Goal: Transaction & Acquisition: Purchase product/service

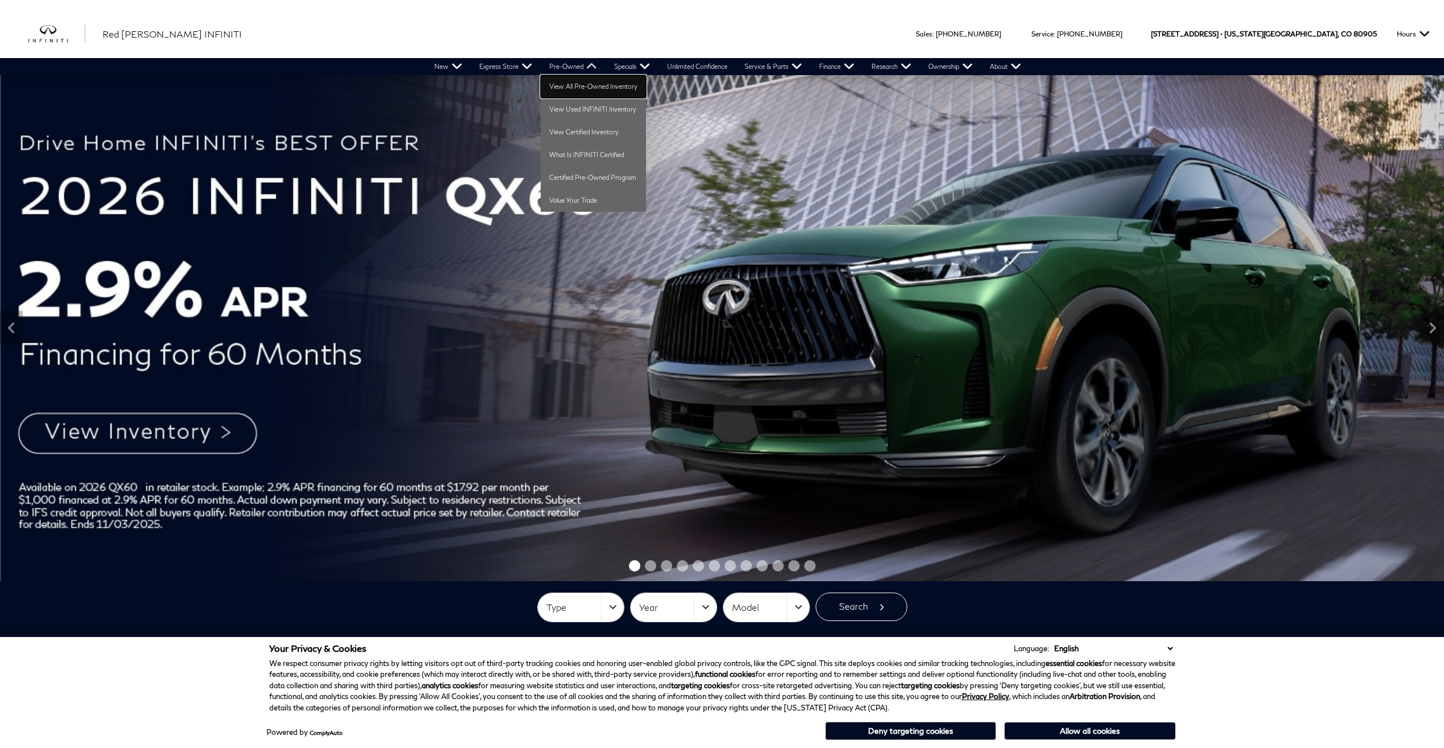
click at [566, 91] on link "View All Pre-Owned Inventory" at bounding box center [593, 86] width 105 height 23
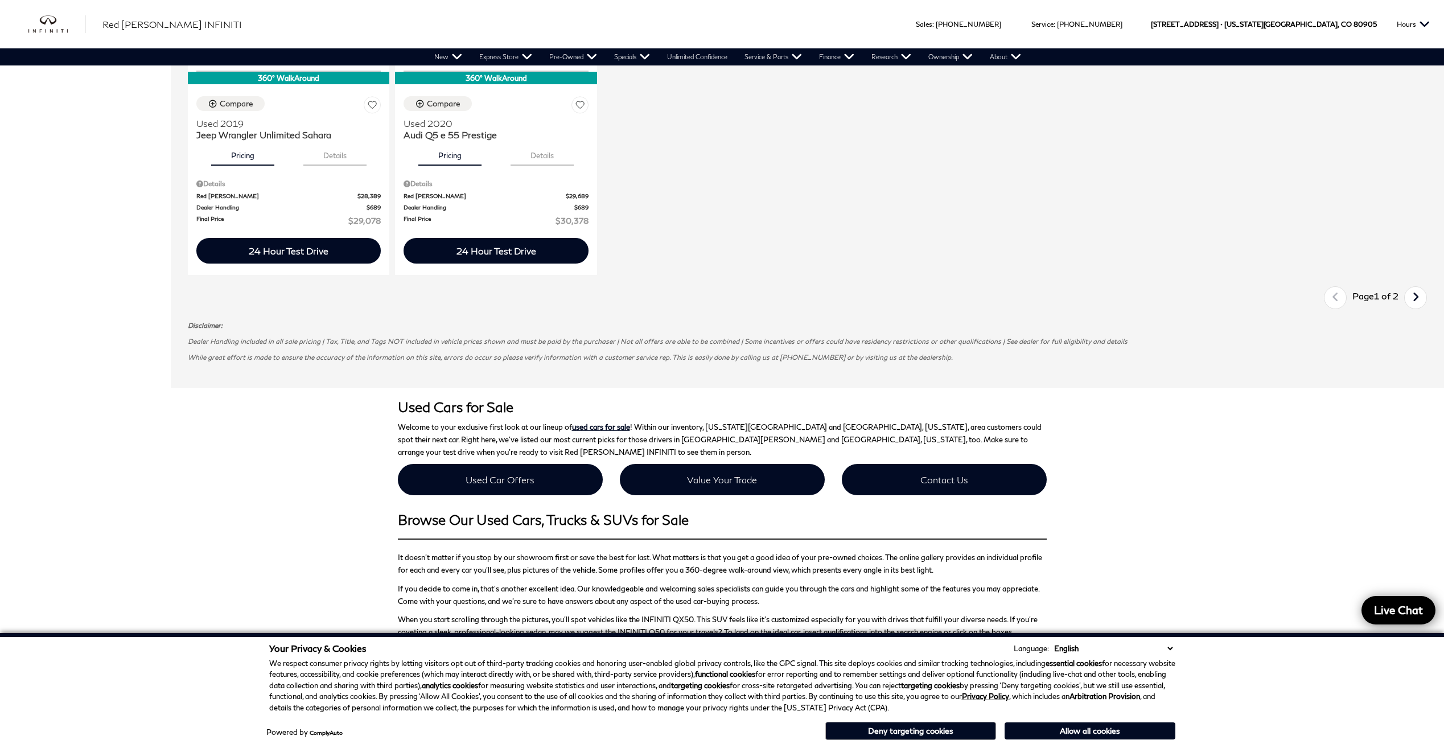
scroll to position [1765, 0]
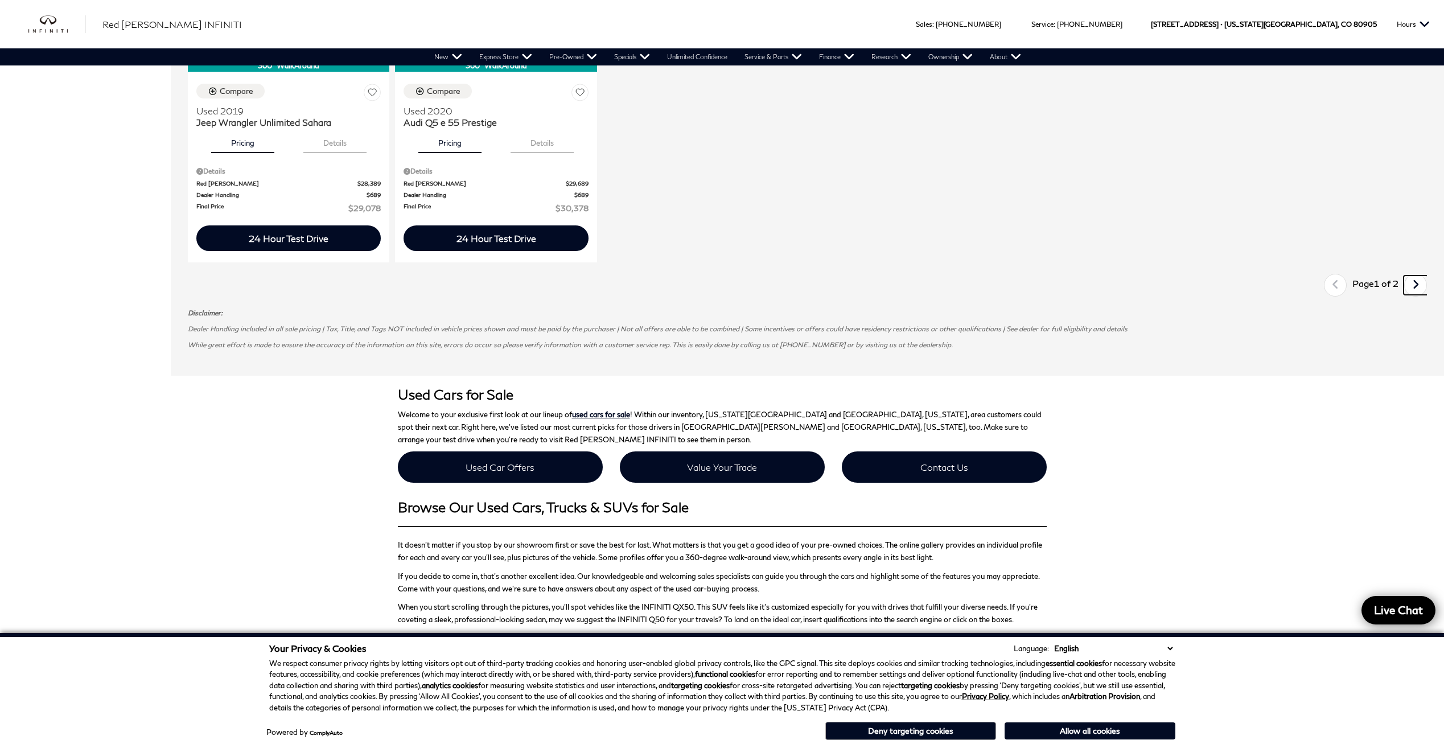
click at [1420, 285] on icon "next page" at bounding box center [1415, 285] width 7 height 18
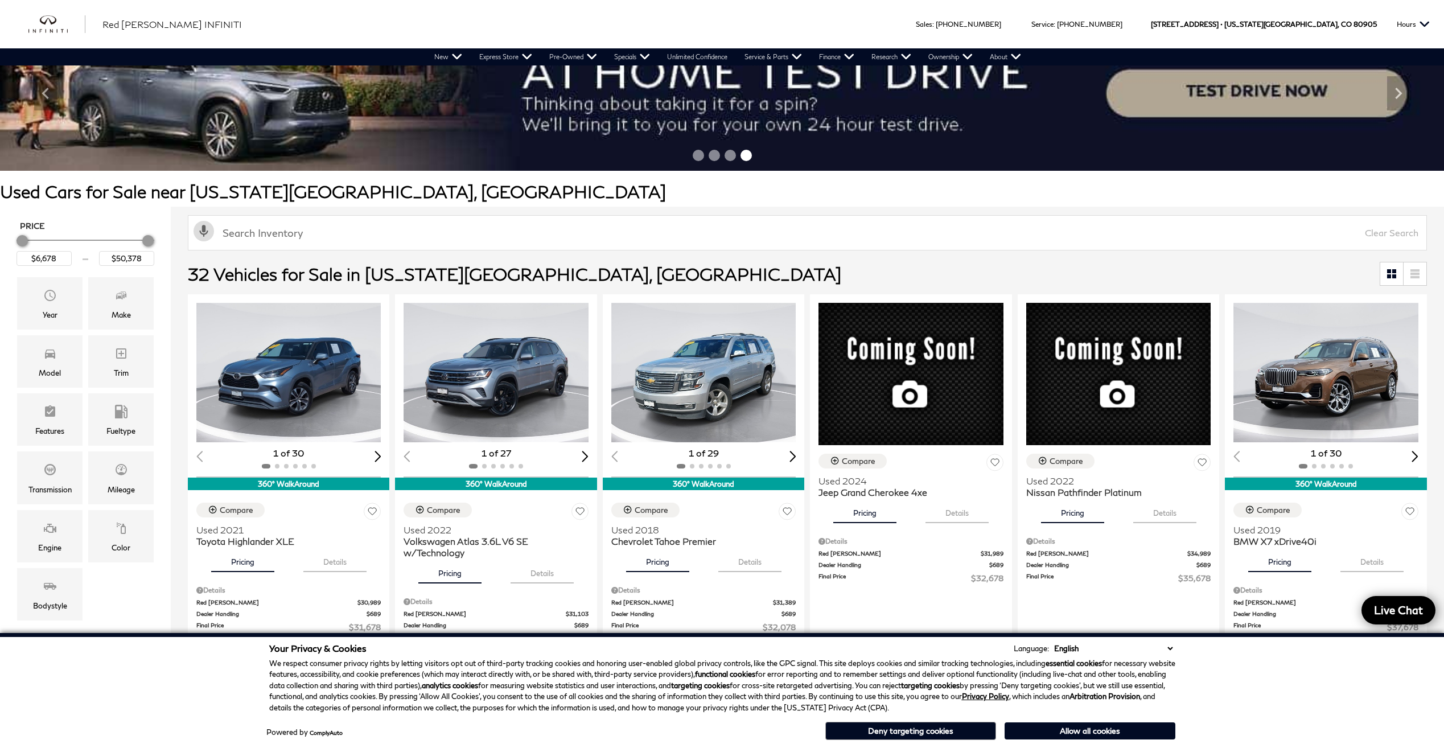
scroll to position [171, 0]
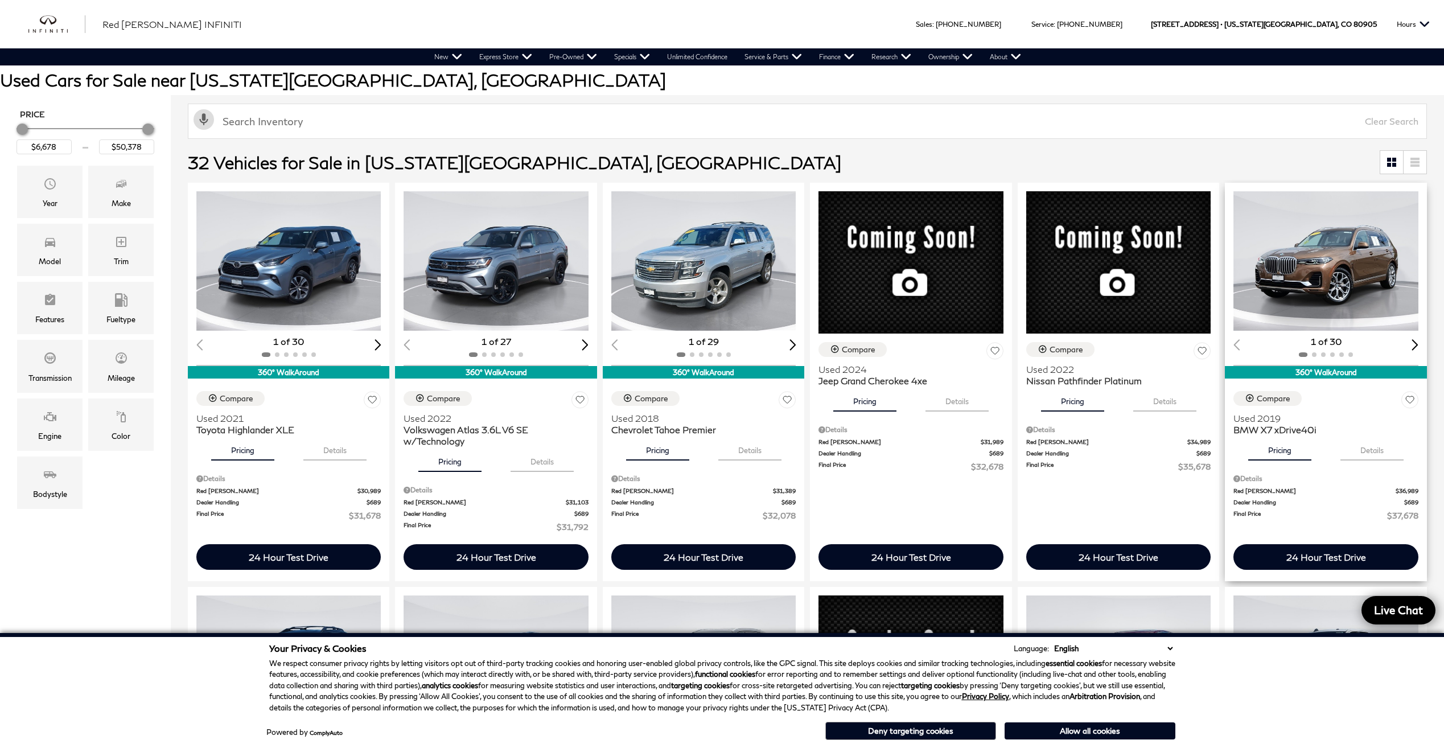
click at [1316, 286] on img "1 / 2" at bounding box center [1327, 260] width 186 height 139
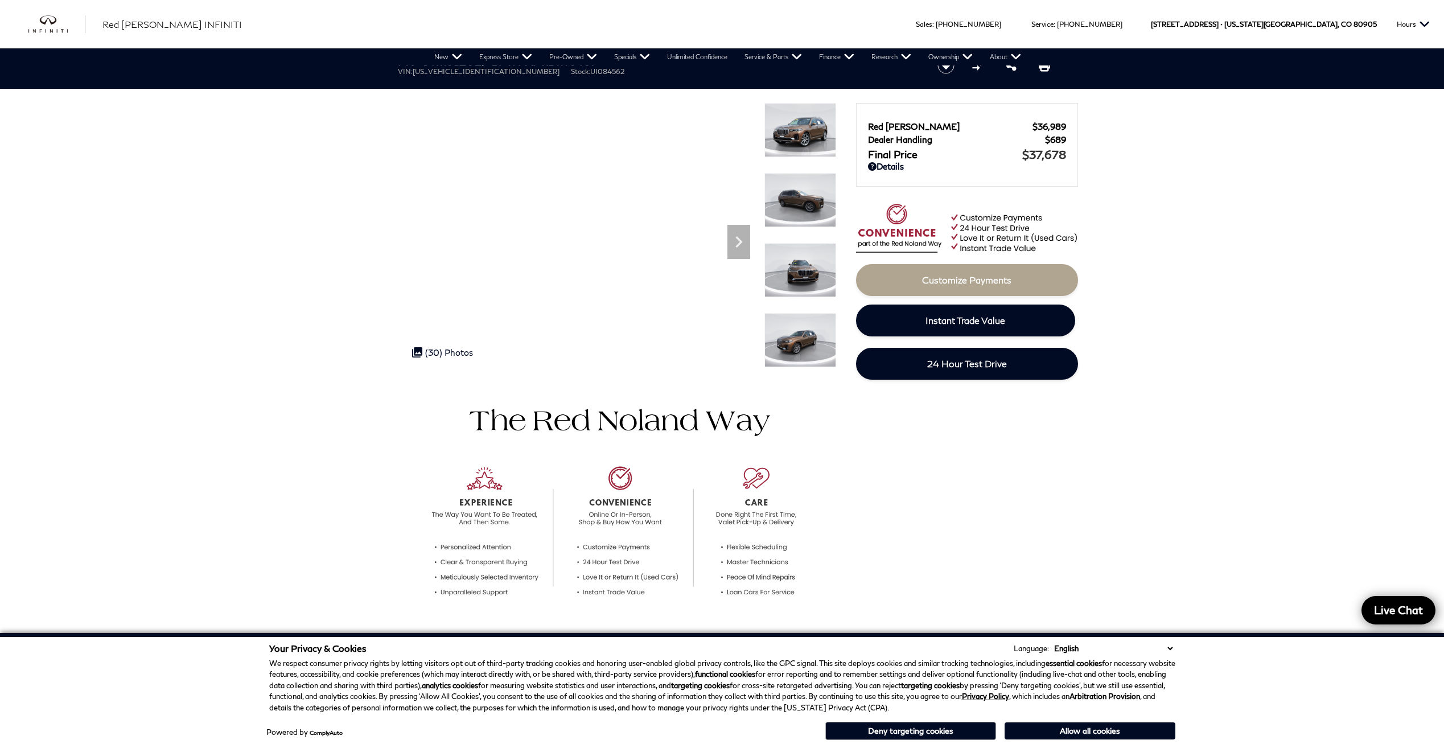
click at [801, 202] on img at bounding box center [800, 200] width 72 height 54
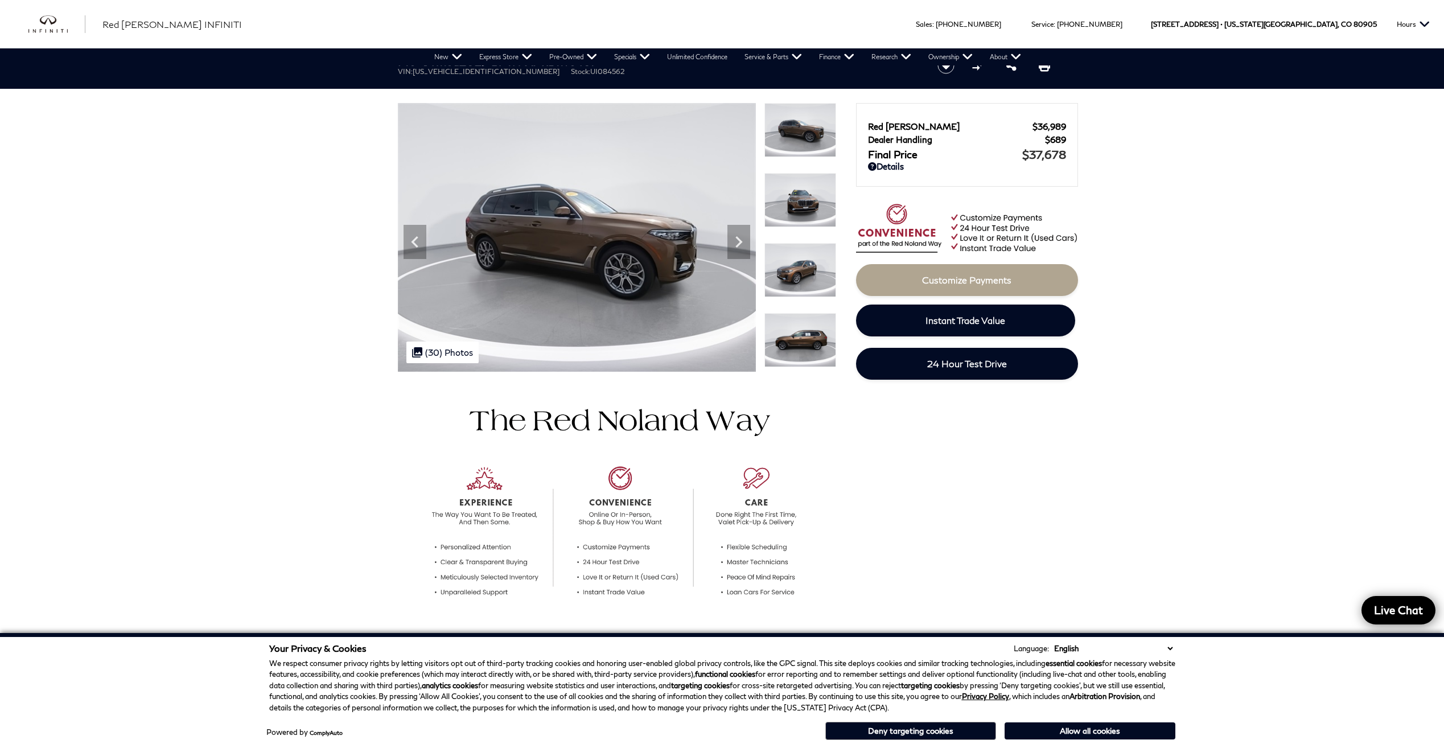
click at [790, 289] on img at bounding box center [800, 270] width 72 height 54
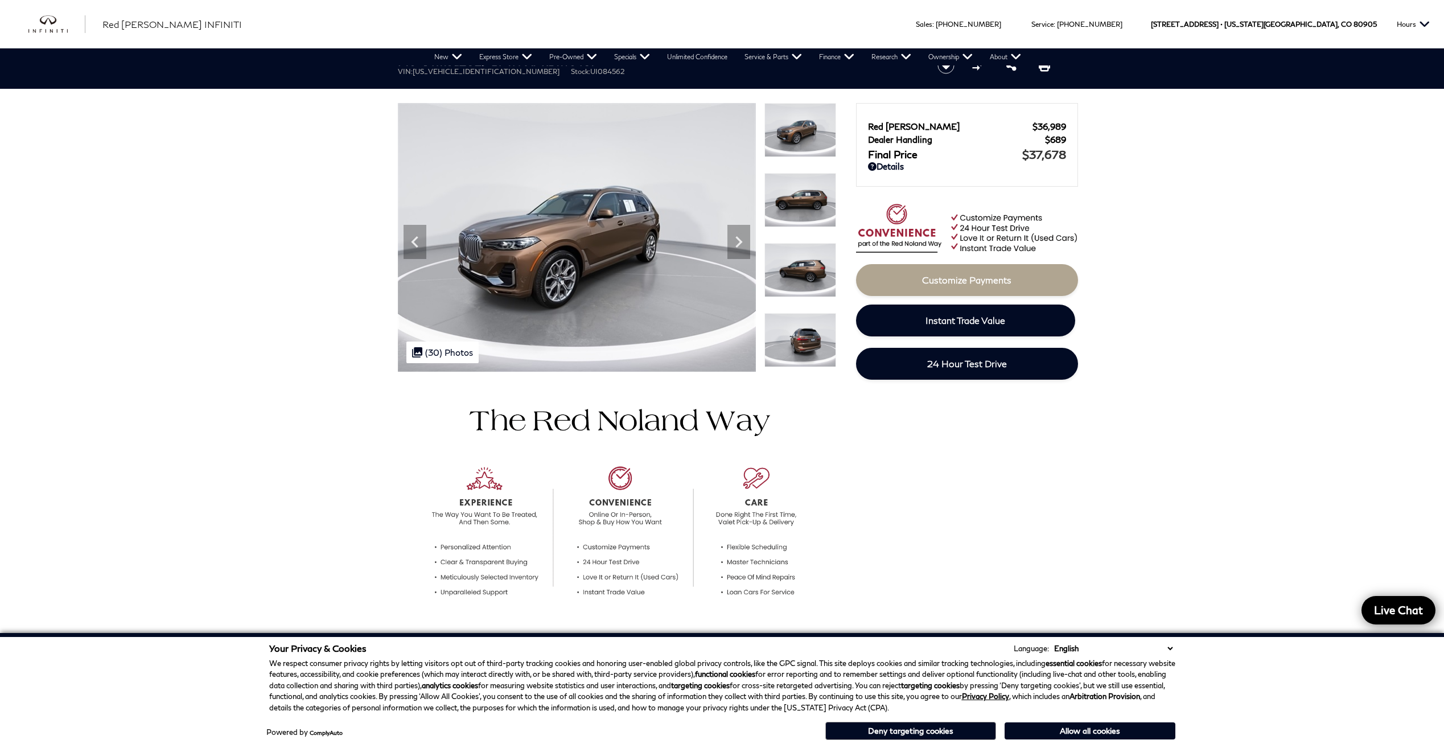
click at [809, 270] on img at bounding box center [800, 270] width 72 height 54
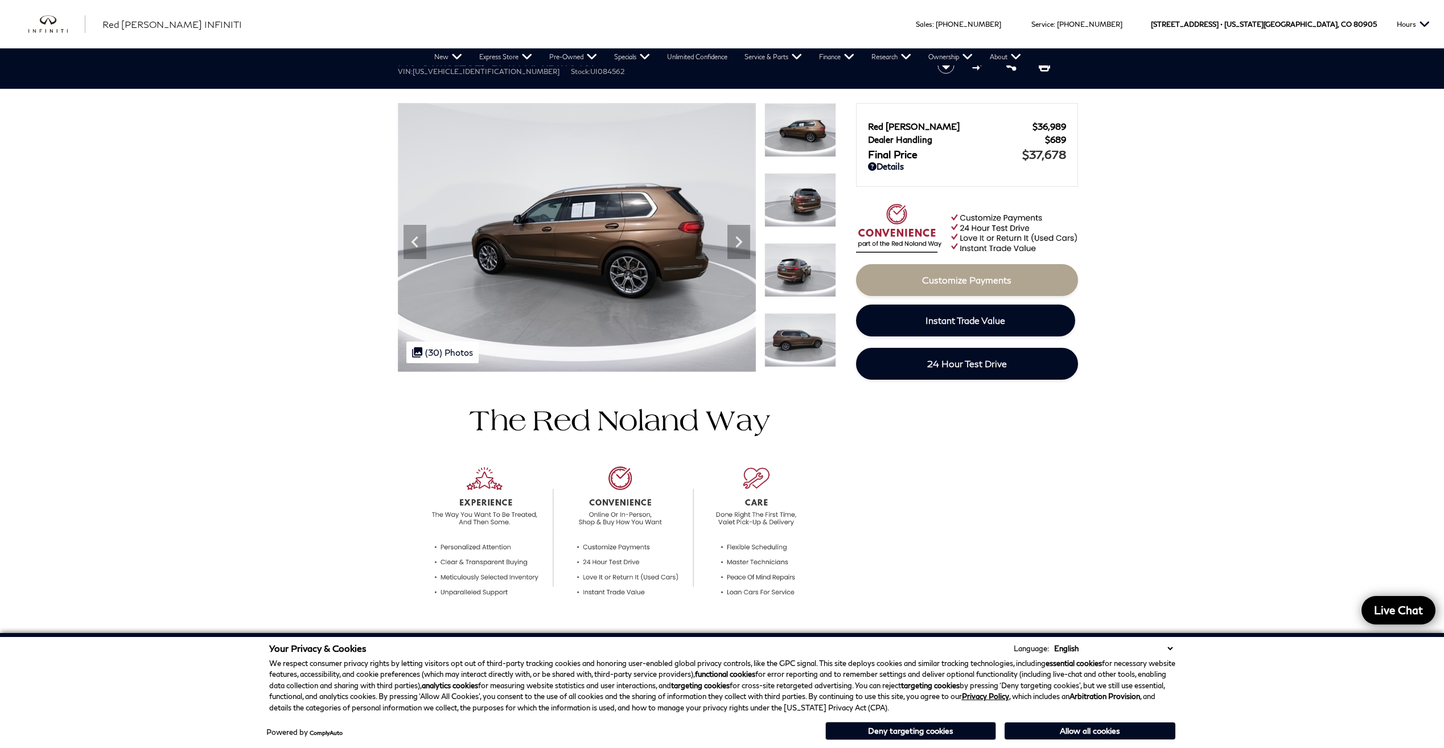
click at [809, 272] on img at bounding box center [800, 270] width 72 height 54
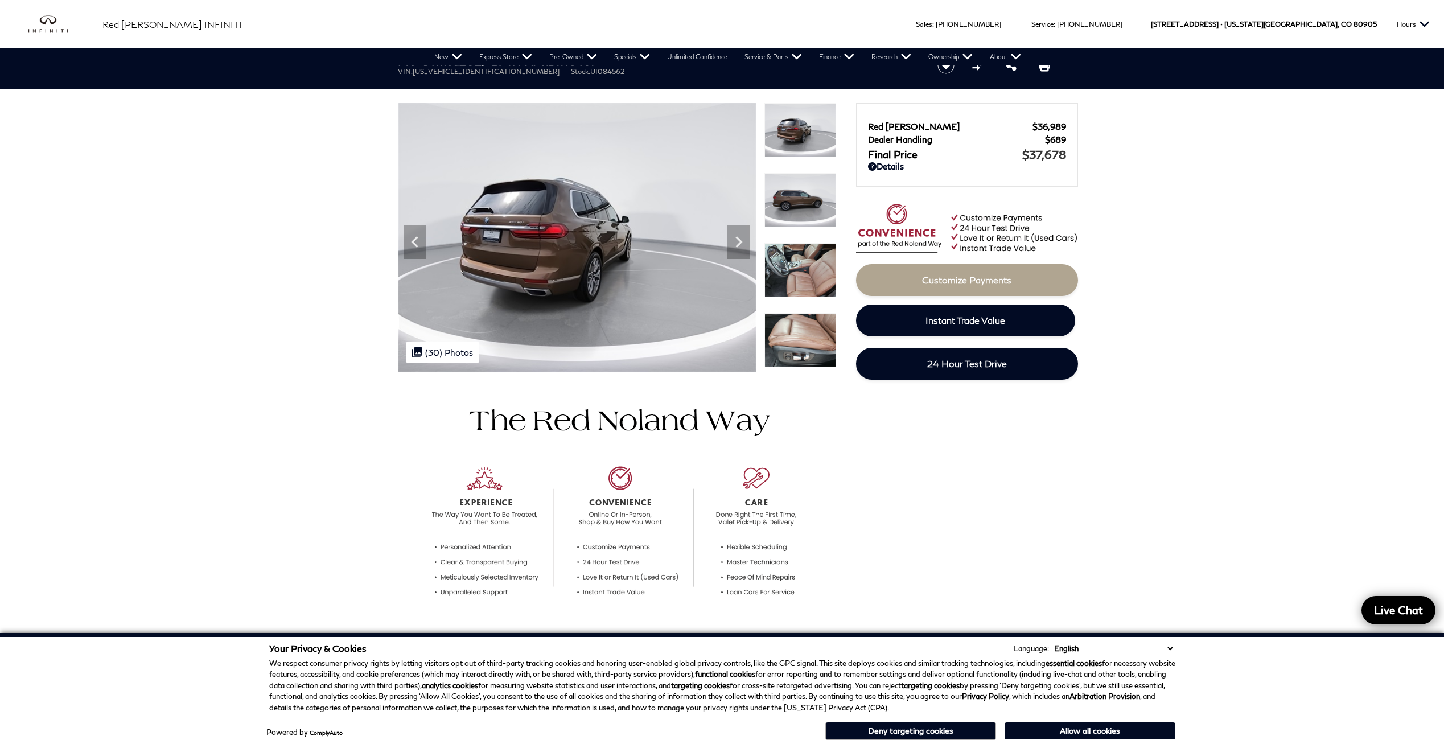
click at [803, 281] on img at bounding box center [800, 270] width 72 height 54
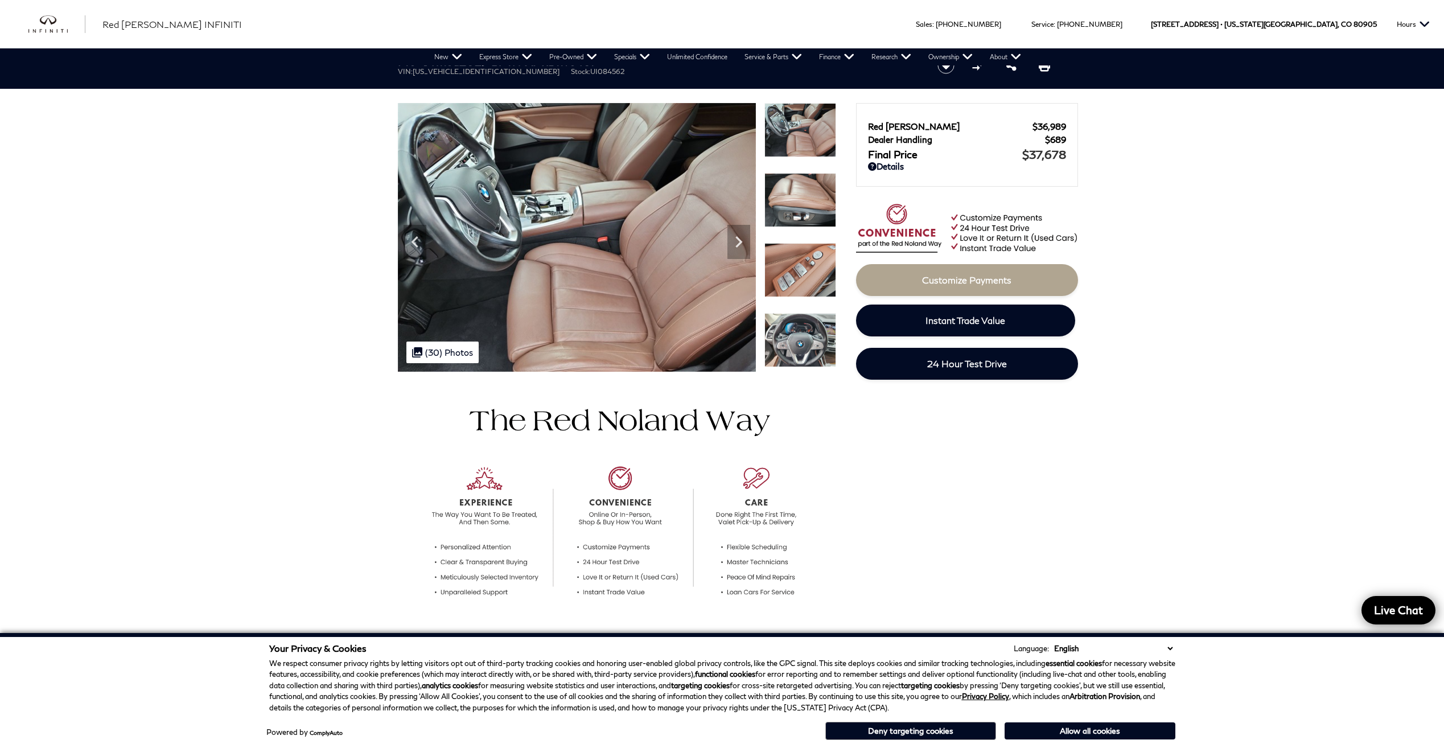
click at [803, 276] on img at bounding box center [800, 270] width 72 height 54
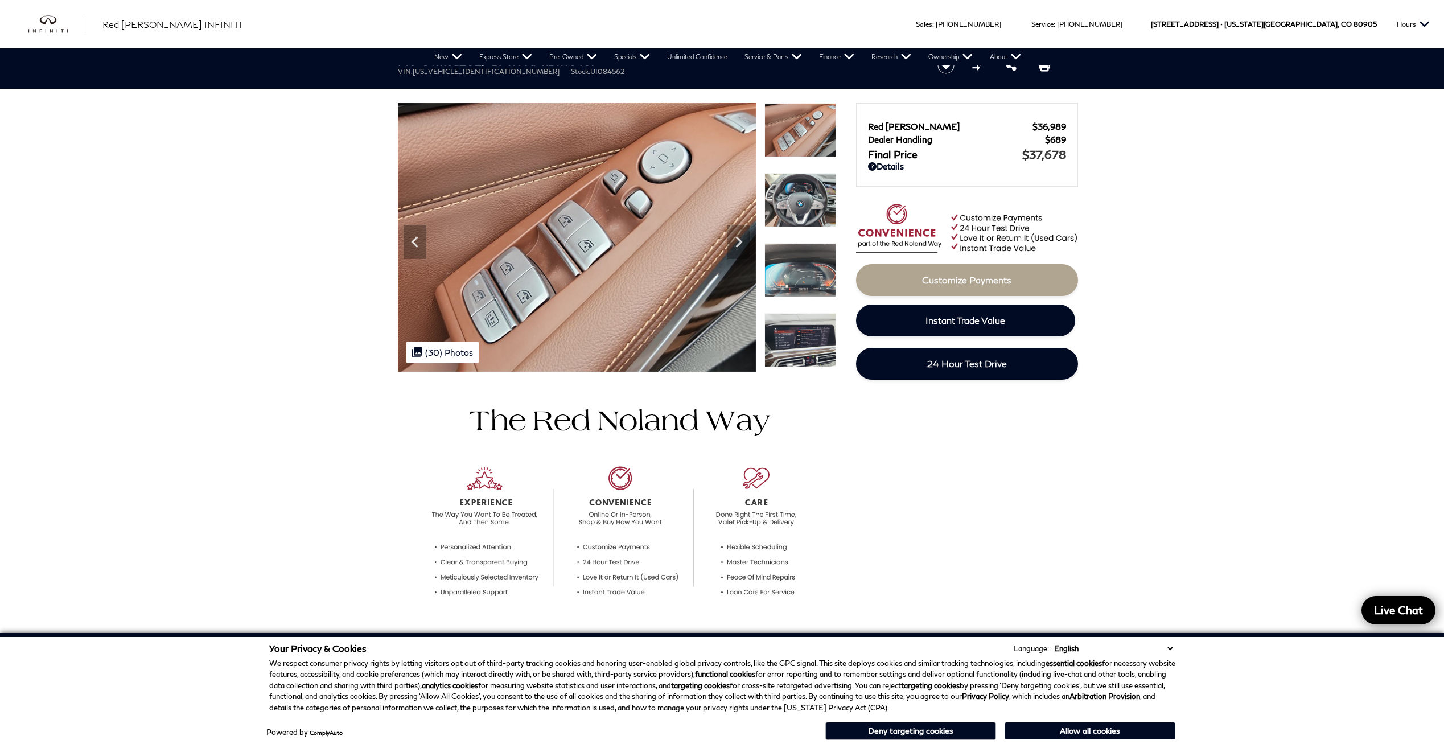
click at [803, 211] on img at bounding box center [800, 200] width 72 height 54
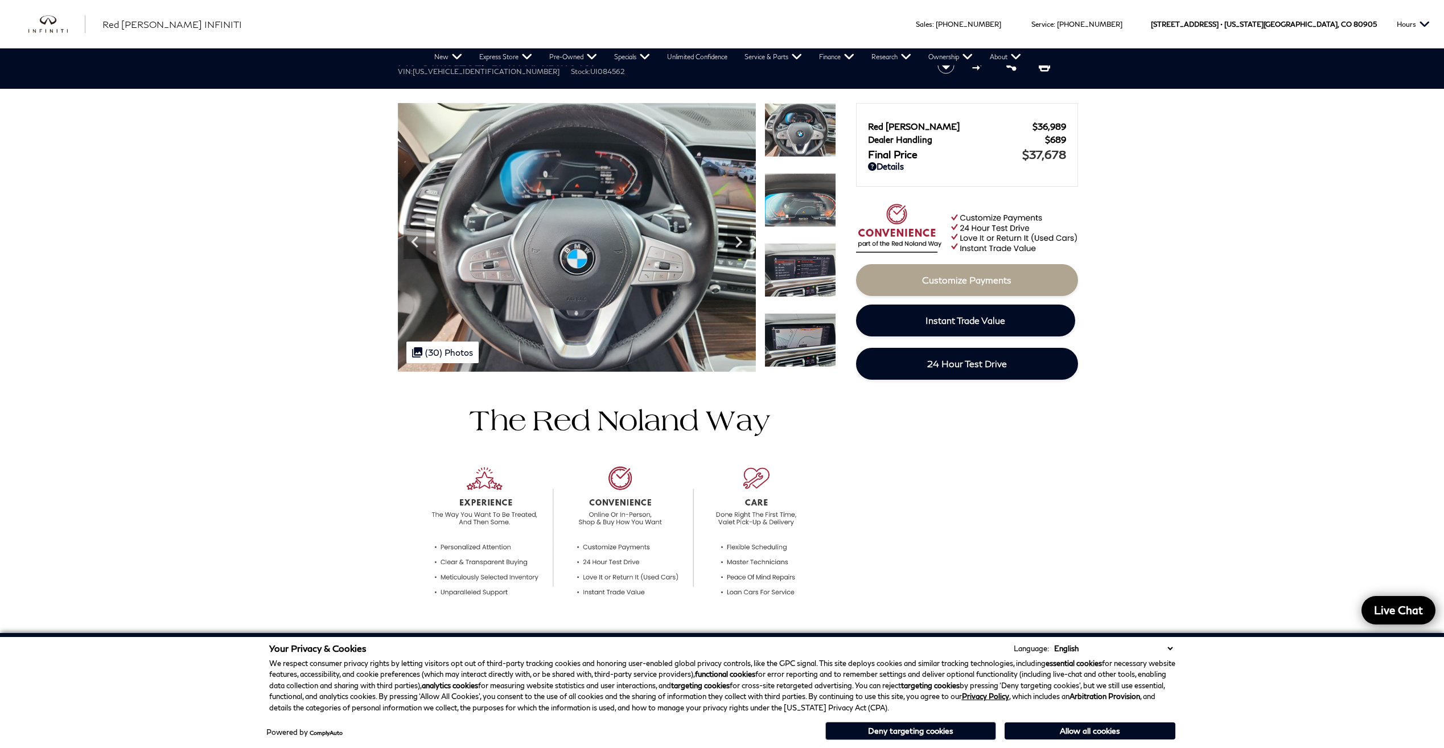
click at [803, 211] on img at bounding box center [800, 200] width 72 height 54
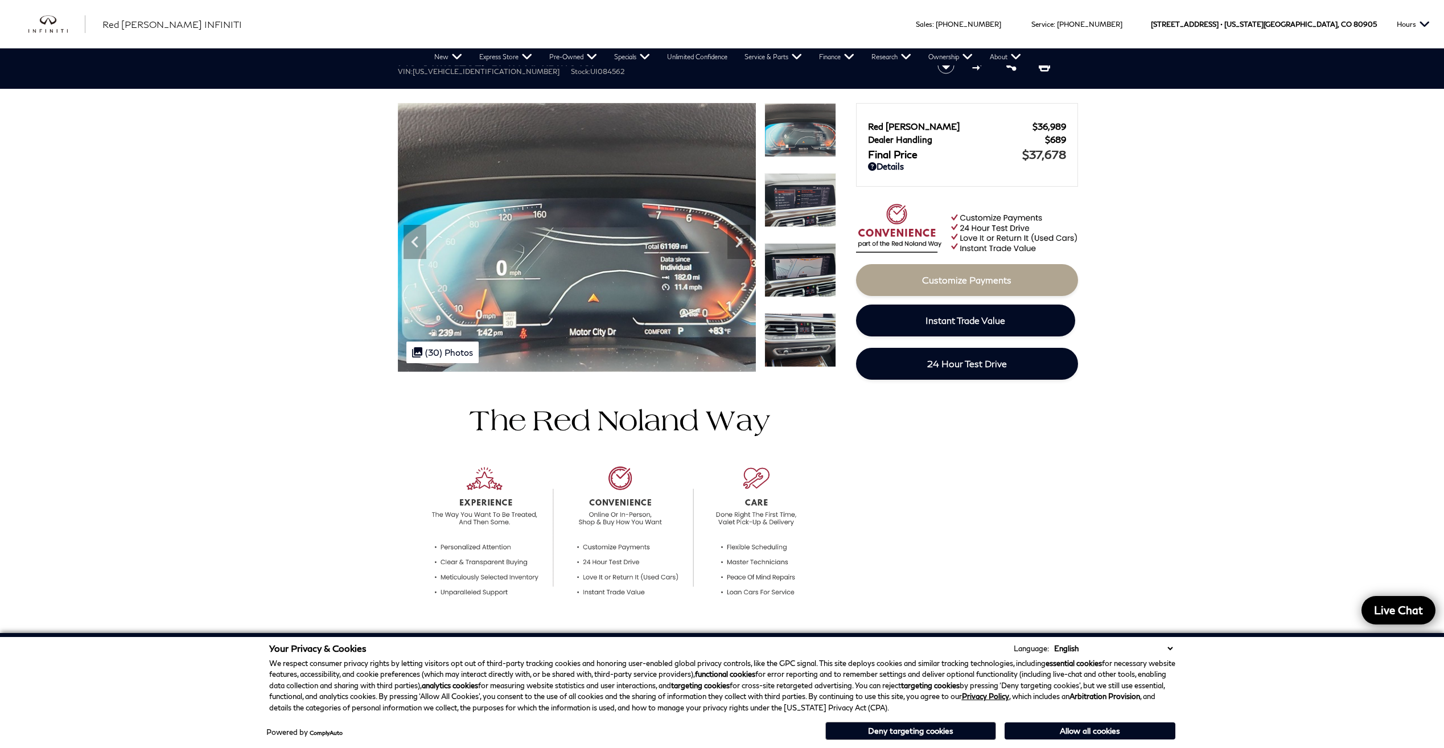
click at [803, 206] on img at bounding box center [800, 200] width 72 height 54
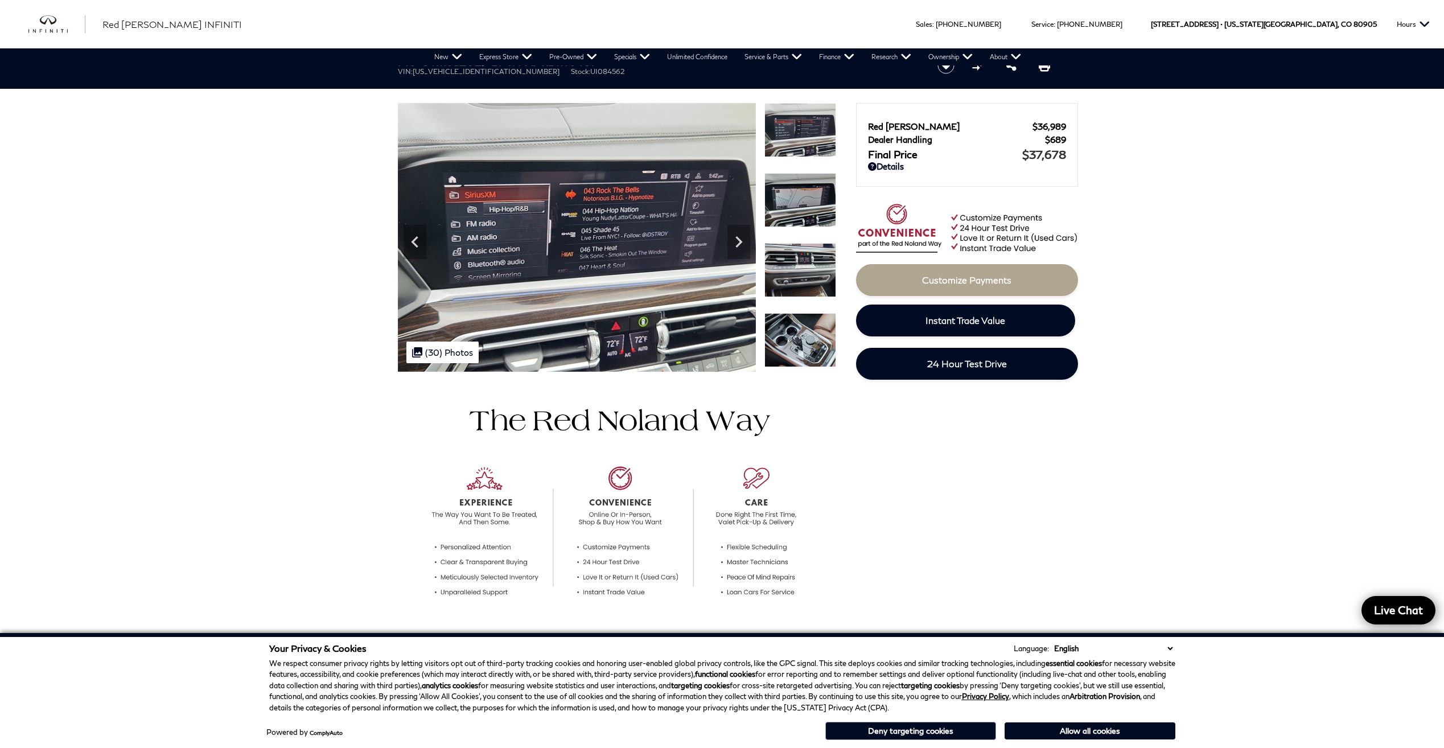
click at [803, 206] on img at bounding box center [800, 200] width 72 height 54
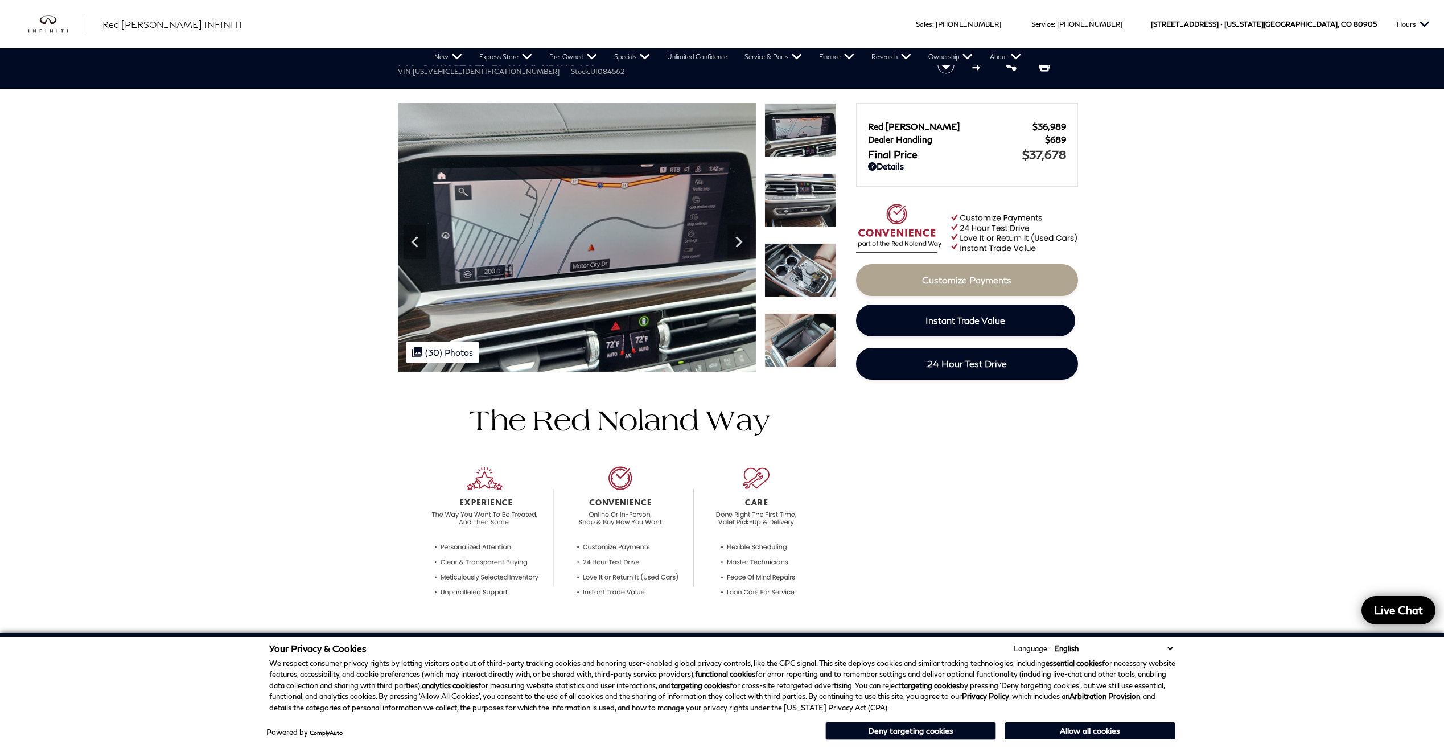
click at [806, 268] on img at bounding box center [800, 270] width 72 height 54
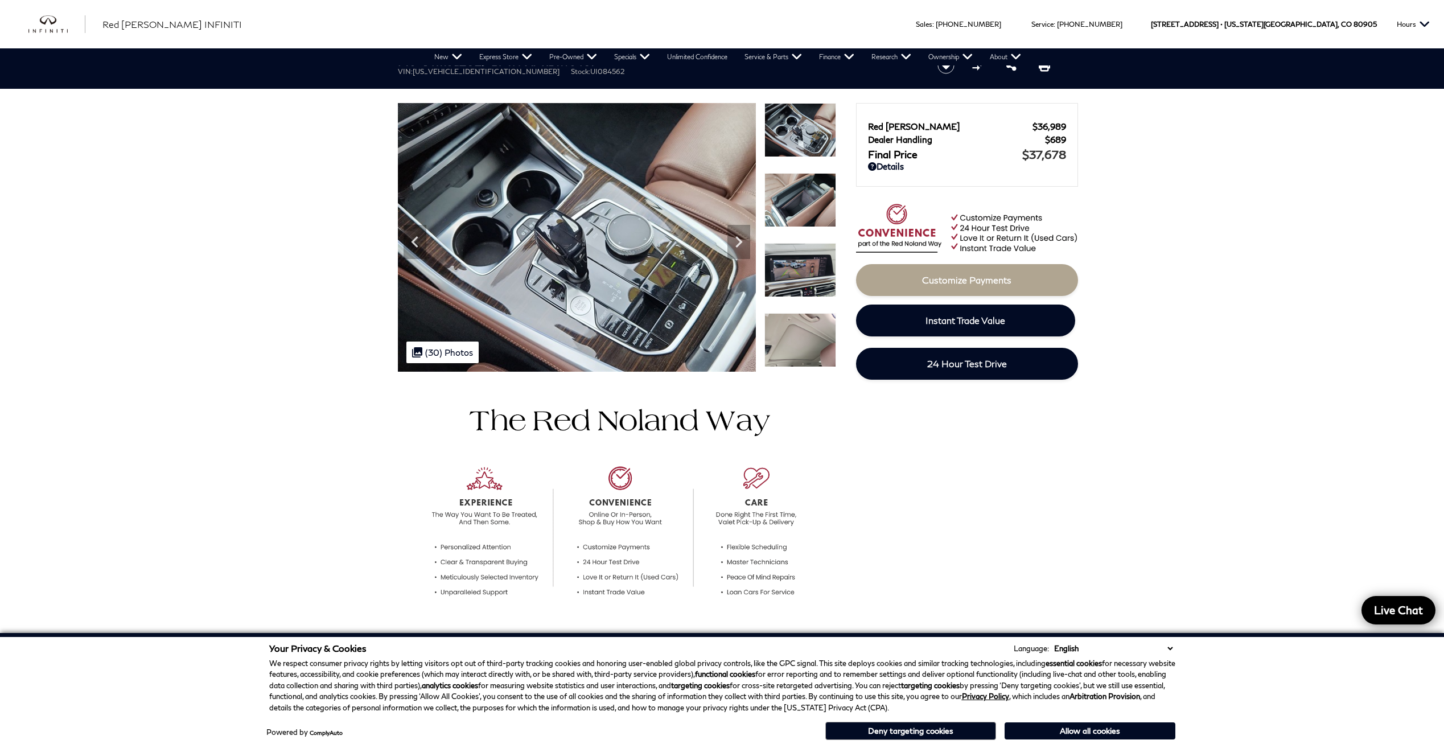
click at [807, 268] on img at bounding box center [800, 270] width 72 height 54
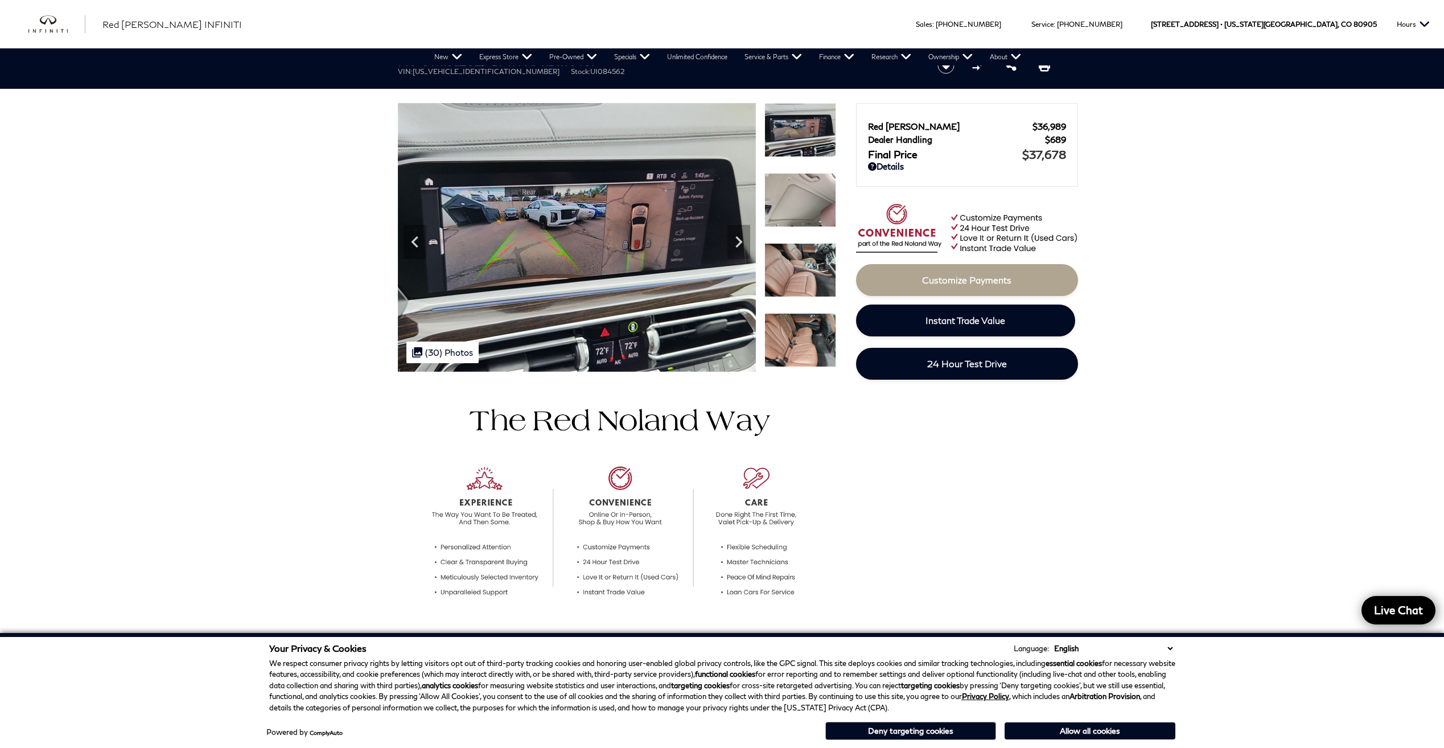
click at [796, 340] on img at bounding box center [800, 340] width 72 height 54
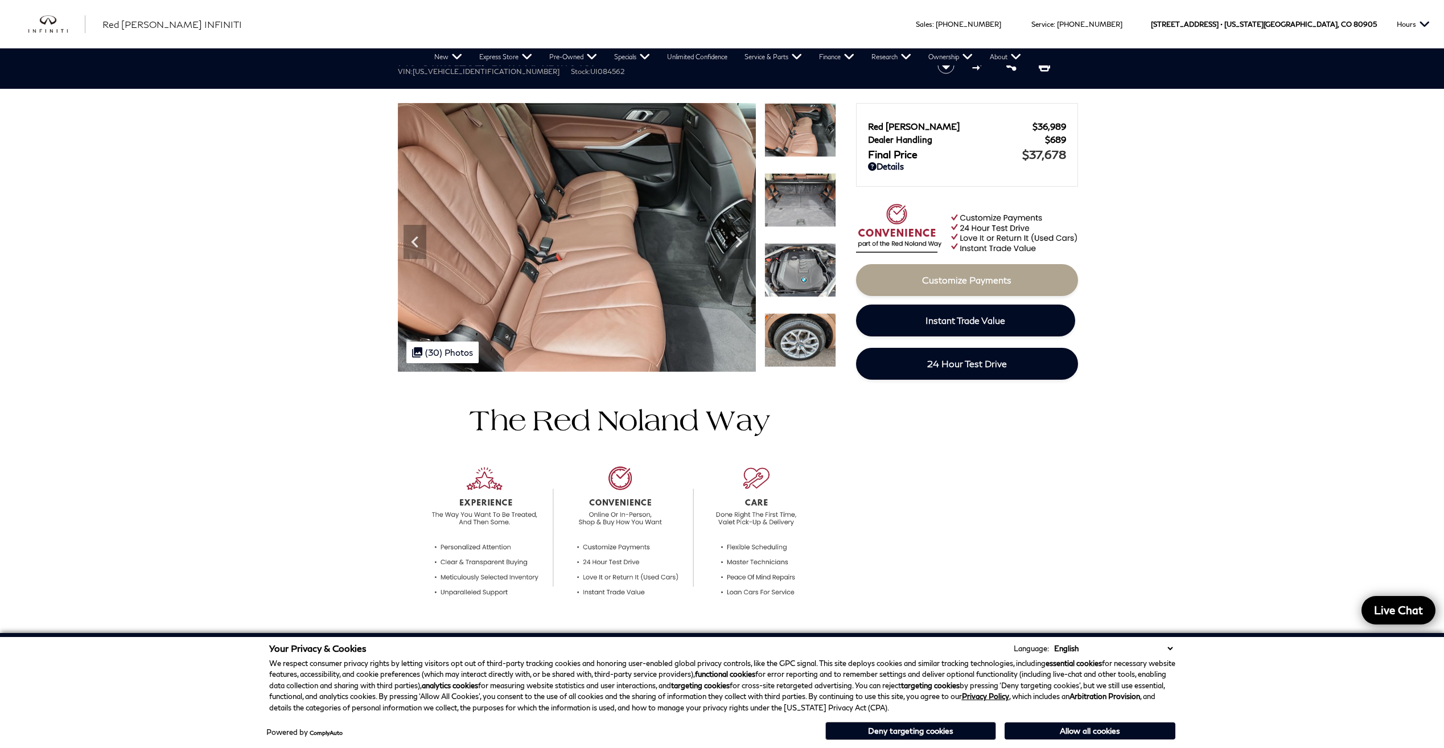
click at [808, 278] on img at bounding box center [800, 270] width 72 height 54
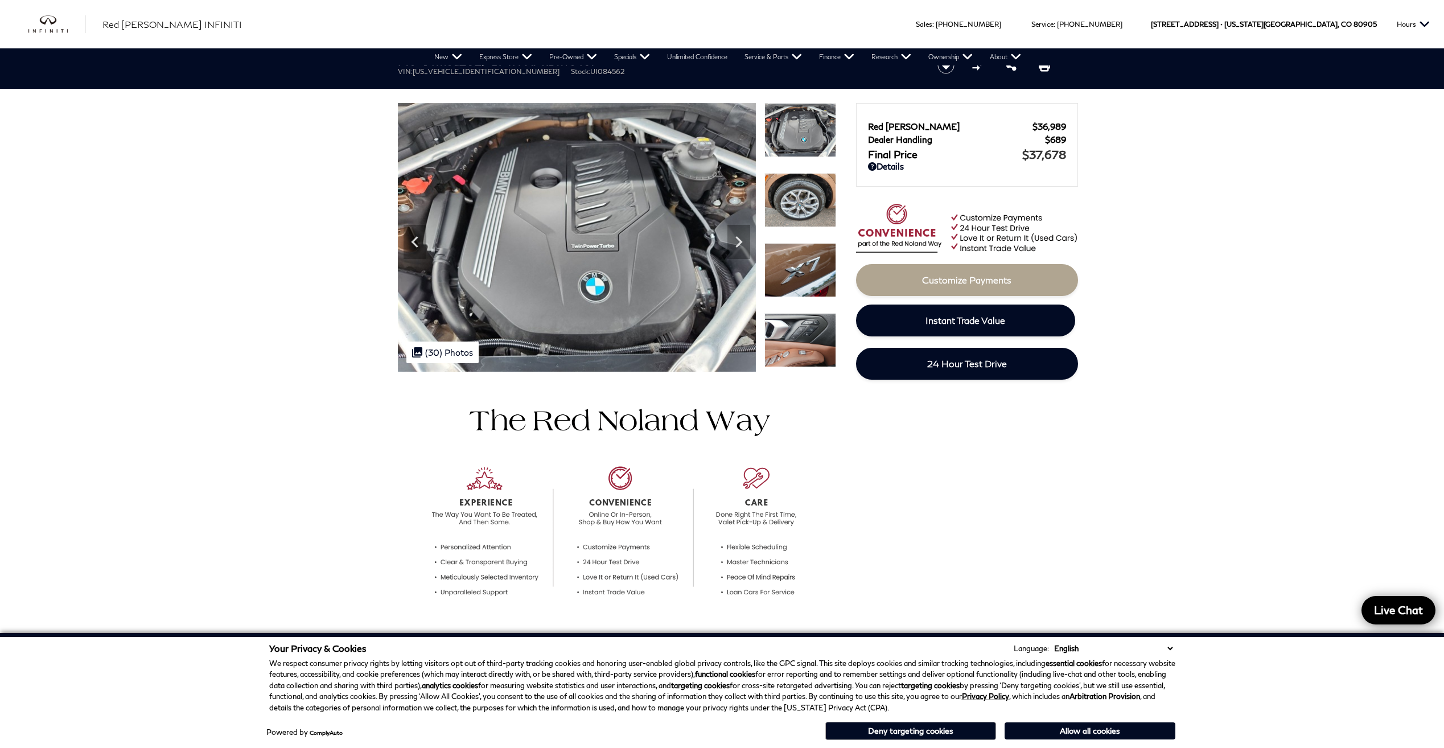
click at [782, 275] on img at bounding box center [800, 270] width 72 height 54
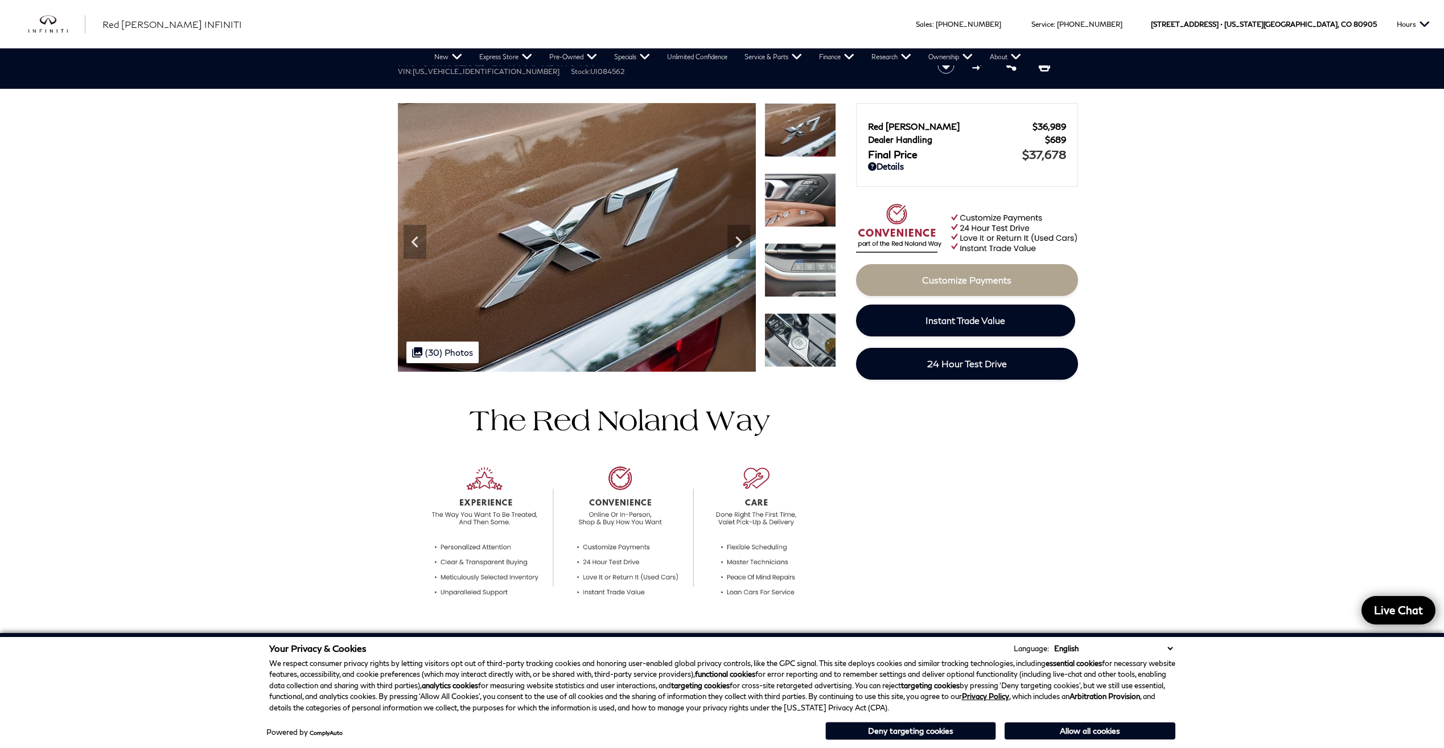
click at [791, 220] on img at bounding box center [800, 200] width 72 height 54
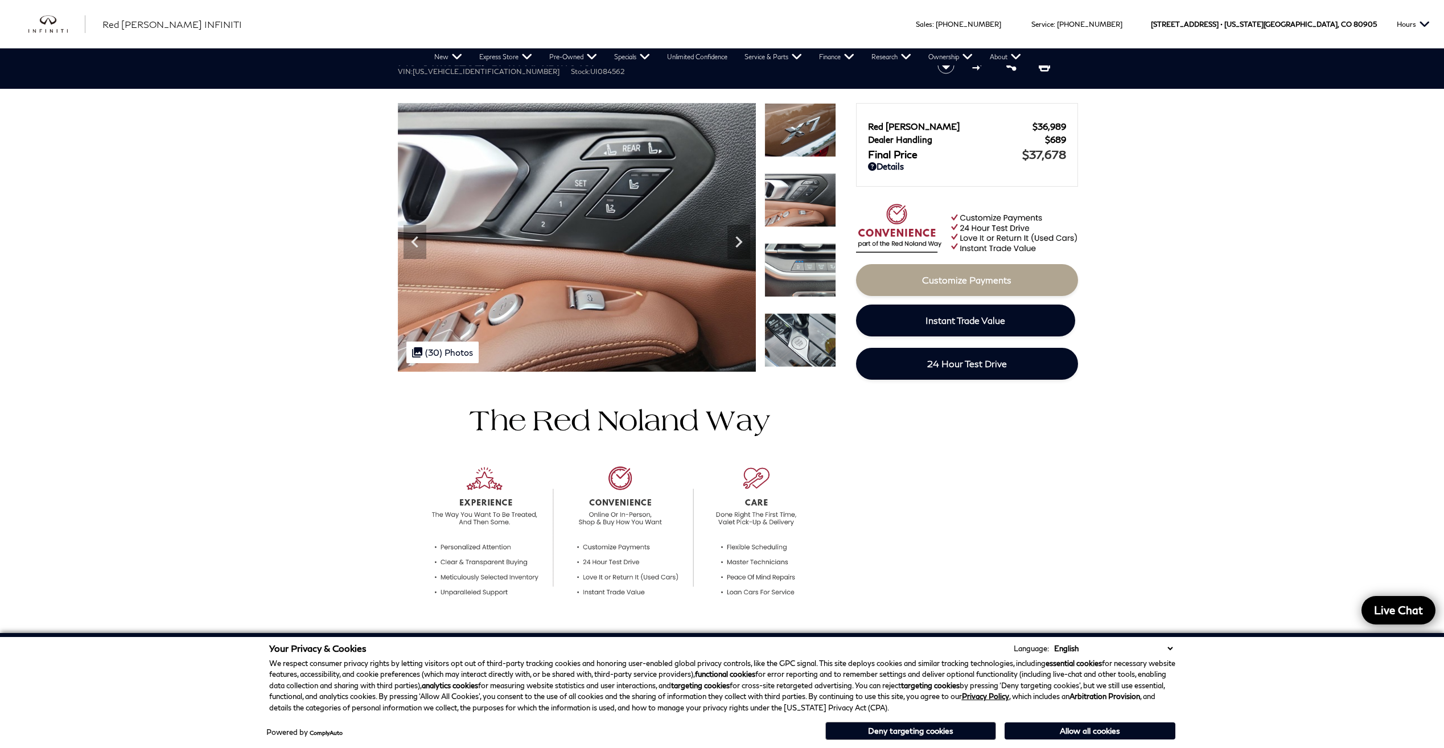
click at [802, 347] on img at bounding box center [800, 340] width 72 height 54
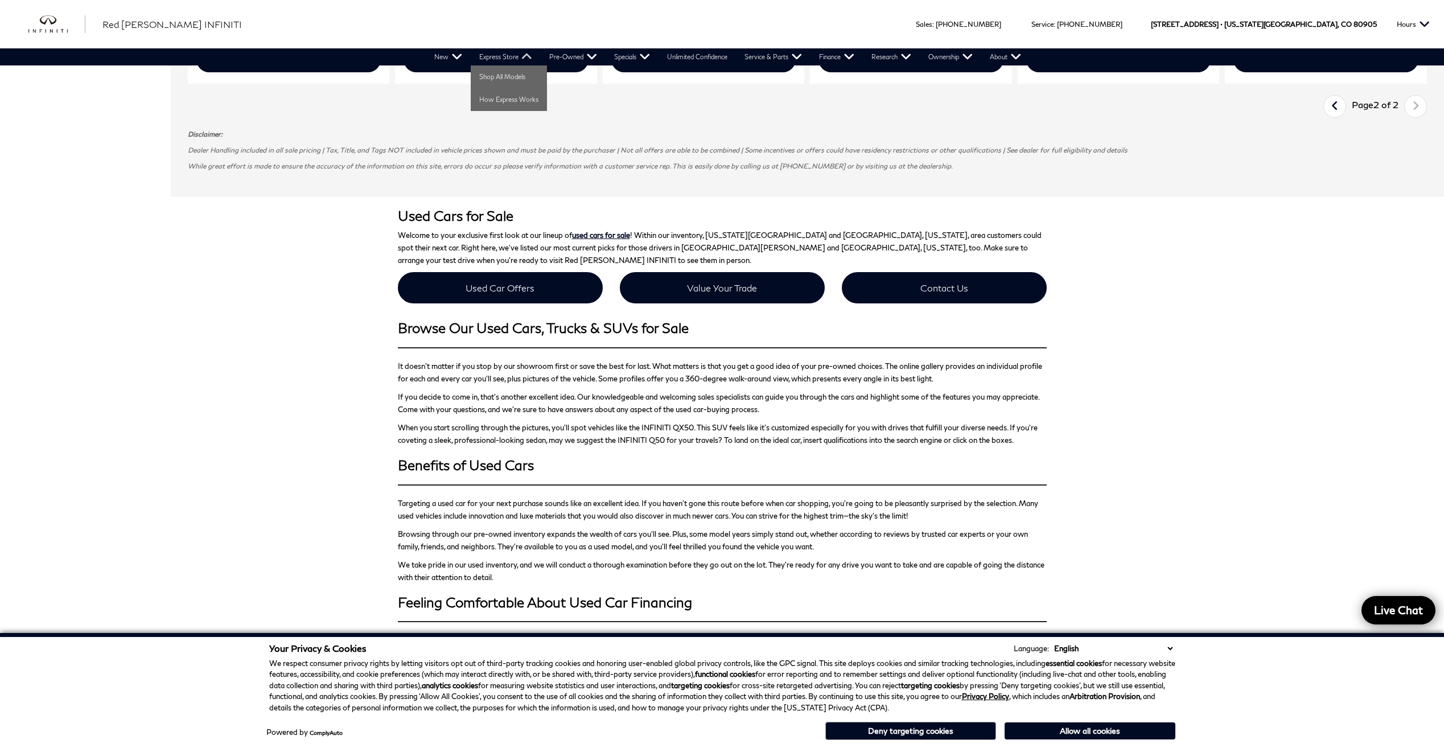
scroll to position [1025, 0]
